Goal: Transaction & Acquisition: Obtain resource

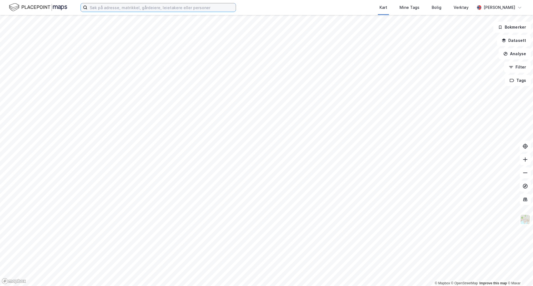
click at [212, 5] on input at bounding box center [161, 7] width 148 height 8
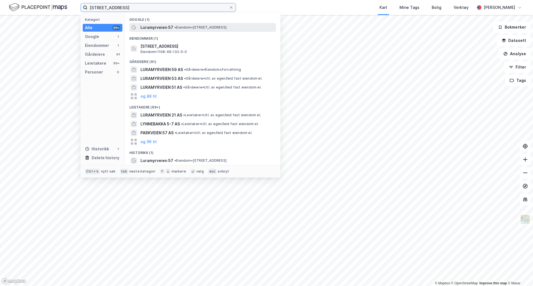
type input "[STREET_ADDRESS]"
click at [178, 28] on span "• Eiendom • [STREET_ADDRESS]" at bounding box center [200, 27] width 52 height 4
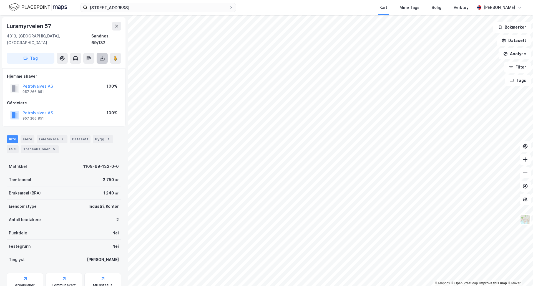
click at [105, 53] on button at bounding box center [102, 58] width 11 height 11
click at [87, 67] on div "Last ned grunnbok" at bounding box center [75, 69] width 32 height 4
